Goal: Communication & Community: Answer question/provide support

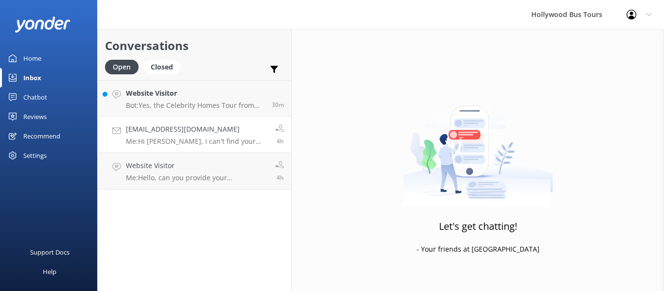
click at [188, 139] on p "Me: Hi [PERSON_NAME], I can't find your reservation on our system. Do you remem…" at bounding box center [197, 141] width 142 height 9
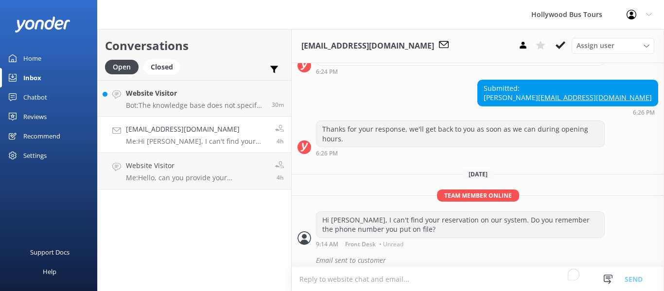
scroll to position [280, 0]
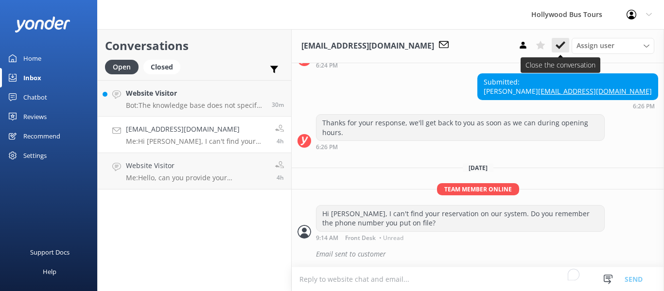
click at [554, 46] on button at bounding box center [559, 45] width 17 height 15
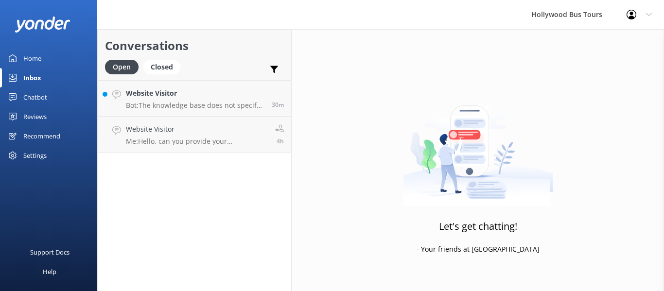
click at [147, 164] on div "Conversations Open Closed Important Assigned to me Unassigned Website Visitor B…" at bounding box center [194, 160] width 194 height 262
click at [156, 138] on p "Me: Hello, can you provide your confirmation number?" at bounding box center [197, 141] width 142 height 9
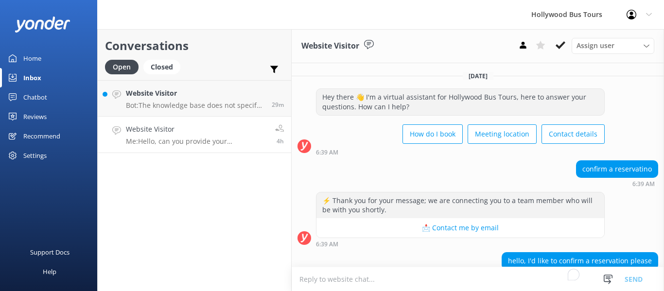
scroll to position [140, 0]
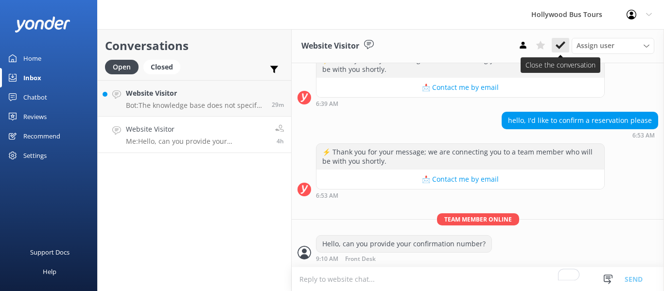
click at [562, 44] on use at bounding box center [560, 45] width 10 height 8
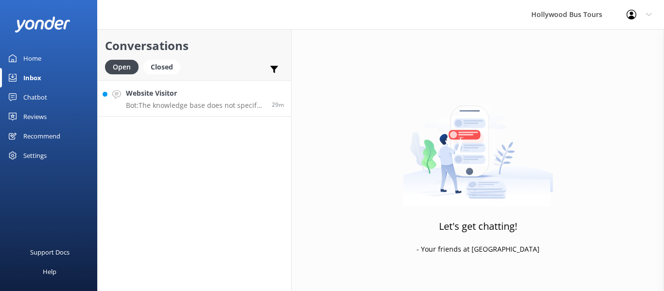
click at [193, 102] on p "Bot: The knowledge base does not specify a stop at [GEOGRAPHIC_DATA] for tours …" at bounding box center [195, 105] width 138 height 9
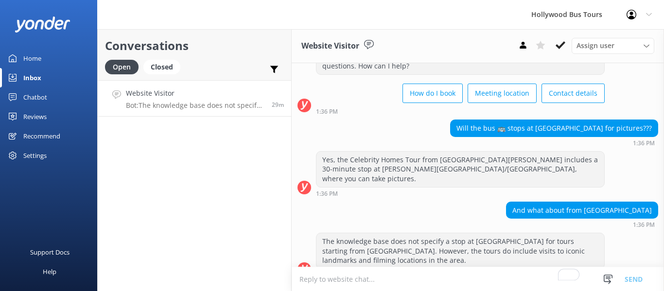
scroll to position [48, 0]
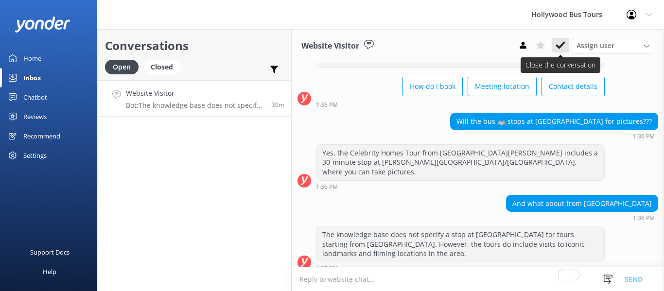
click at [559, 45] on icon at bounding box center [560, 45] width 10 height 10
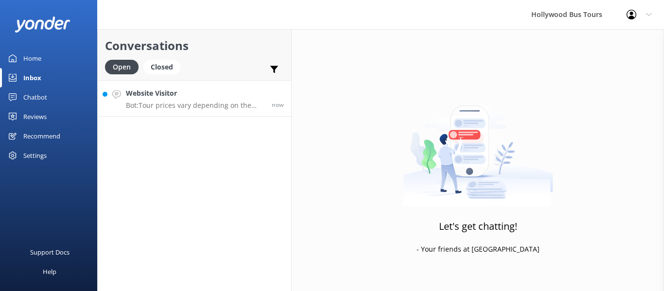
click at [220, 104] on p "Bot: Tour prices vary depending on the specific tour and departure location. Fo…" at bounding box center [195, 105] width 138 height 9
